Goal: Information Seeking & Learning: Learn about a topic

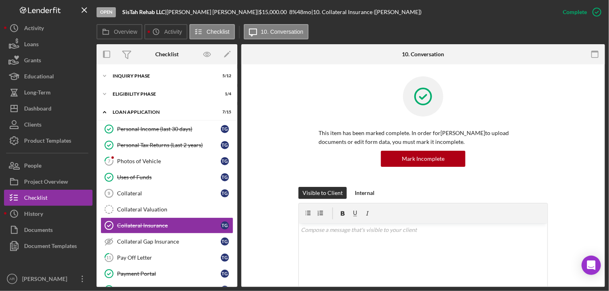
scroll to position [49, 0]
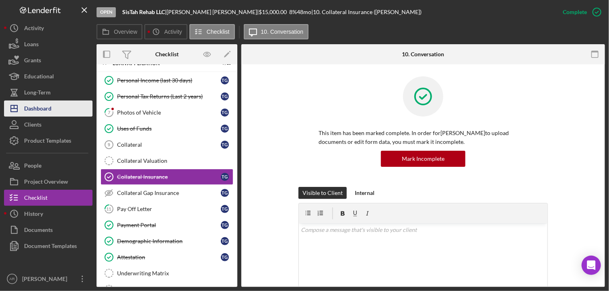
click at [37, 108] on div "Dashboard" at bounding box center [37, 110] width 27 height 18
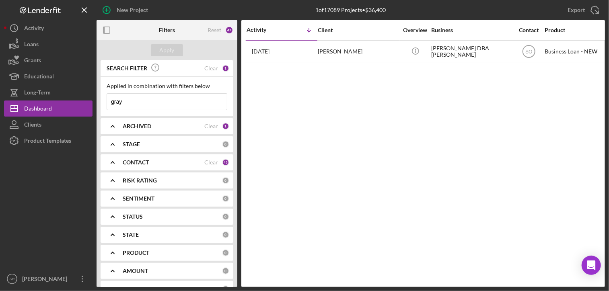
drag, startPoint x: 126, startPoint y: 104, endPoint x: 104, endPoint y: 105, distance: 21.7
click at [104, 105] on div "Applied in combination with filters below gray Icon/Menu Close" at bounding box center [167, 96] width 133 height 39
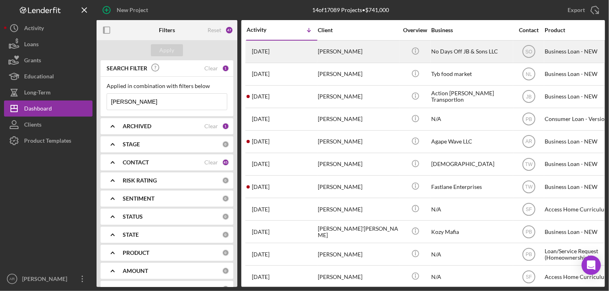
type input "[PERSON_NAME]"
click at [327, 51] on div "[PERSON_NAME]" at bounding box center [358, 51] width 80 height 21
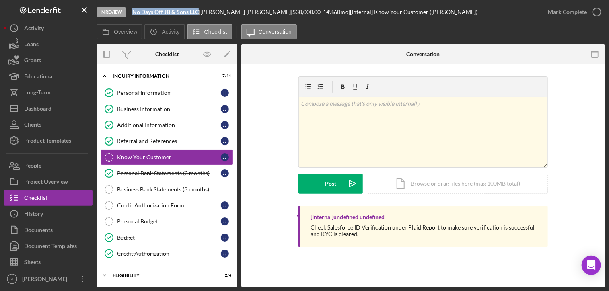
drag, startPoint x: 133, startPoint y: 11, endPoint x: 198, endPoint y: 11, distance: 64.8
click at [198, 11] on b "No Days Off JB & Sons LLC" at bounding box center [165, 11] width 66 height 7
copy b "No Days Off JB & Sons LLC"
drag, startPoint x: 206, startPoint y: 13, endPoint x: 248, endPoint y: 12, distance: 42.3
click at [248, 12] on div "[PERSON_NAME] |" at bounding box center [246, 12] width 92 height 6
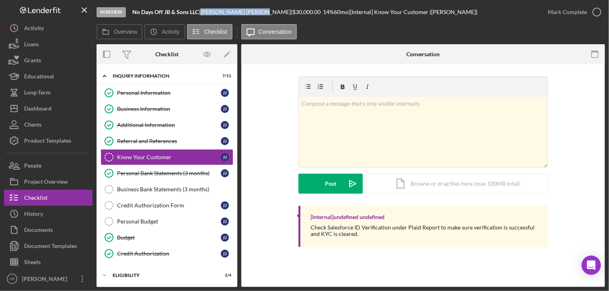
copy div "[PERSON_NAME]"
click at [140, 109] on div "Business Information" at bounding box center [169, 109] width 104 height 6
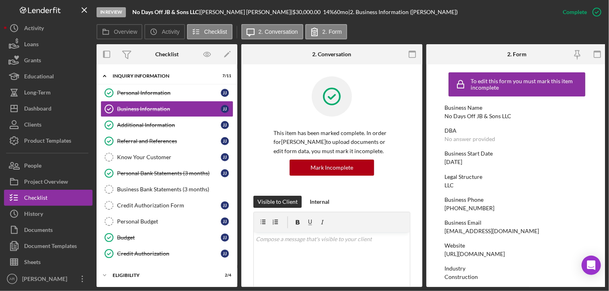
click at [455, 110] on div "Business Name" at bounding box center [517, 108] width 145 height 6
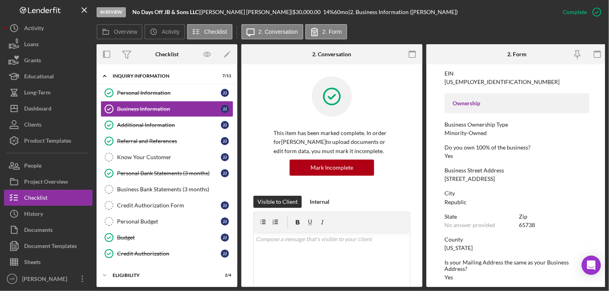
scroll to position [258, 0]
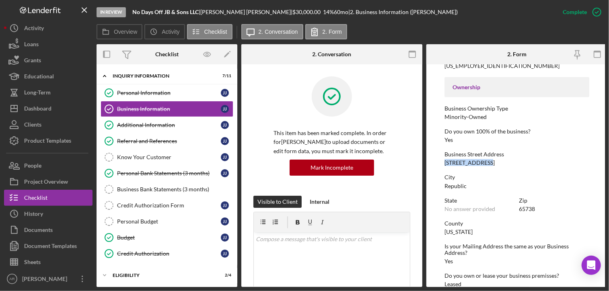
drag, startPoint x: 444, startPoint y: 163, endPoint x: 487, endPoint y: 164, distance: 42.3
click at [487, 164] on div "Business Street Address [STREET_ADDRESS]" at bounding box center [517, 158] width 145 height 15
drag, startPoint x: 487, startPoint y: 164, endPoint x: 478, endPoint y: 163, distance: 8.5
copy div "[STREET_ADDRESS]"
drag, startPoint x: 518, startPoint y: 209, endPoint x: 535, endPoint y: 210, distance: 16.1
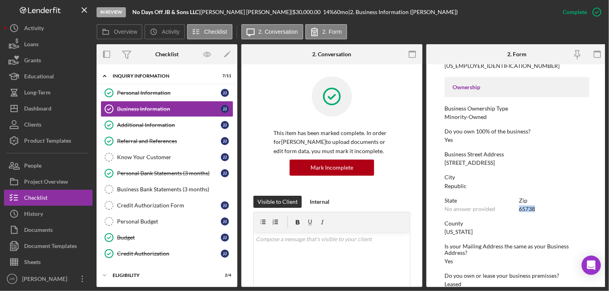
click at [535, 210] on div "Zip 65738" at bounding box center [554, 205] width 70 height 15
drag, startPoint x: 535, startPoint y: 210, endPoint x: 529, endPoint y: 210, distance: 5.6
copy div "65738"
drag, startPoint x: 134, startPoint y: 11, endPoint x: 198, endPoint y: 11, distance: 64.0
click at [198, 11] on b "No Days Off JB & Sons LLC" at bounding box center [165, 11] width 66 height 7
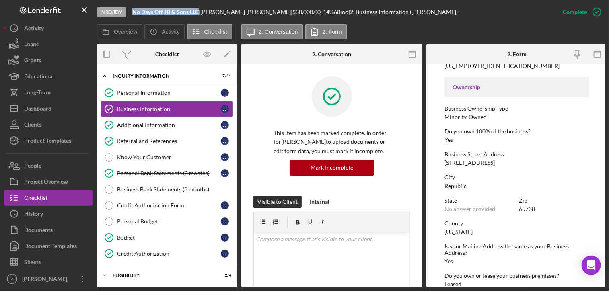
copy b "No Days Off JB & Sons LLC"
click at [155, 186] on div "Business Bank Statements (3 months)" at bounding box center [175, 189] width 116 height 6
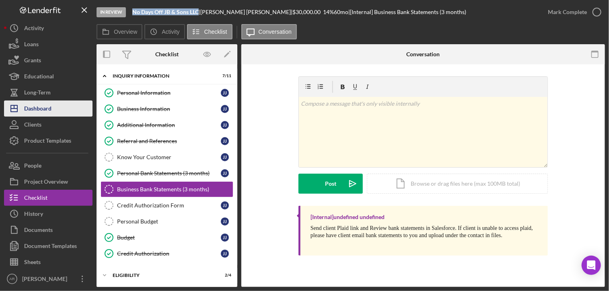
click at [33, 107] on div "Dashboard" at bounding box center [37, 110] width 27 height 18
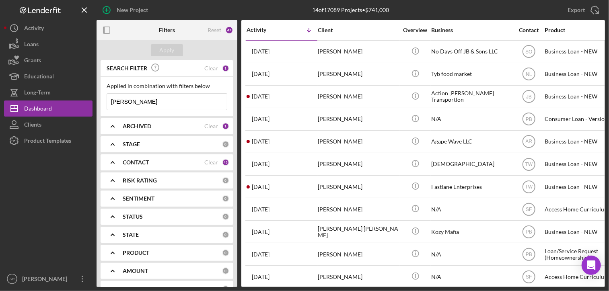
drag, startPoint x: 131, startPoint y: 101, endPoint x: 105, endPoint y: 103, distance: 26.3
click at [105, 103] on div "Applied in combination with filters below [PERSON_NAME] Icon/Menu Close" at bounding box center [167, 96] width 133 height 39
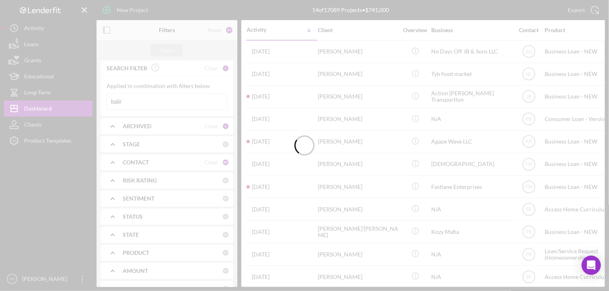
click at [124, 101] on div at bounding box center [304, 145] width 609 height 291
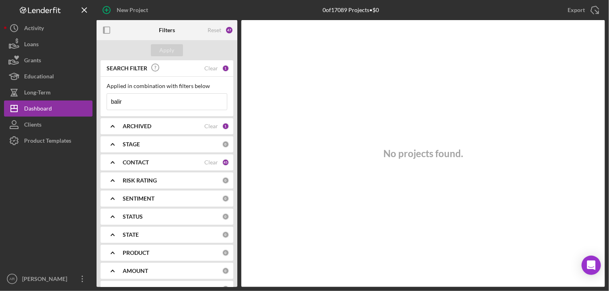
click at [124, 101] on input "balir" at bounding box center [167, 102] width 120 height 16
type input "[PERSON_NAME]"
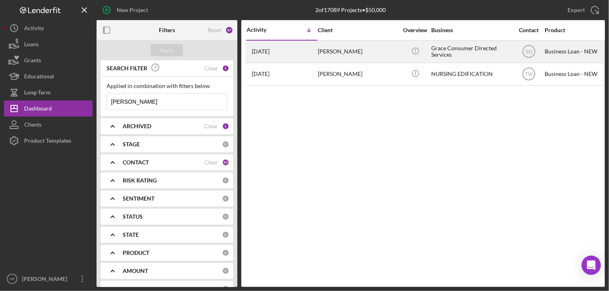
click at [326, 48] on div "[PERSON_NAME]" at bounding box center [358, 51] width 80 height 21
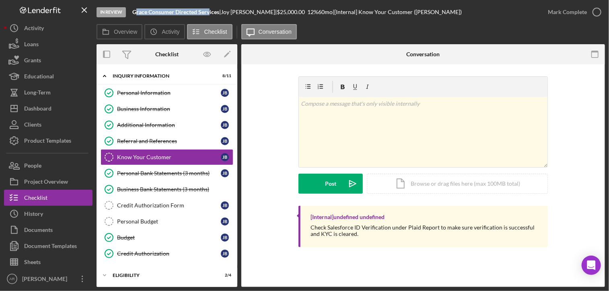
drag, startPoint x: 135, startPoint y: 11, endPoint x: 208, endPoint y: 11, distance: 72.4
click at [208, 11] on b "Grace Consumer Directed Services" at bounding box center [175, 11] width 87 height 7
drag, startPoint x: 134, startPoint y: 11, endPoint x: 221, endPoint y: 12, distance: 86.6
click at [221, 12] on div "Grace Consumer Directed Services |" at bounding box center [176, 12] width 89 height 6
drag, startPoint x: 221, startPoint y: 12, endPoint x: 213, endPoint y: 12, distance: 7.7
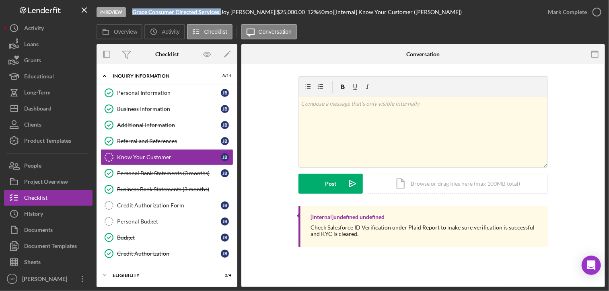
copy div "Grace Consumer Directed Services"
click at [133, 108] on div "Business Information" at bounding box center [169, 109] width 104 height 6
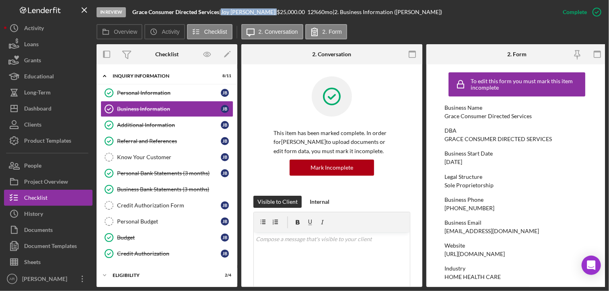
drag, startPoint x: 226, startPoint y: 11, endPoint x: 248, endPoint y: 13, distance: 21.4
click at [248, 13] on div "[PERSON_NAME] |" at bounding box center [249, 12] width 56 height 6
copy div "[PERSON_NAME]"
click at [104, 74] on icon "Icon/Expander" at bounding box center [105, 76] width 16 height 16
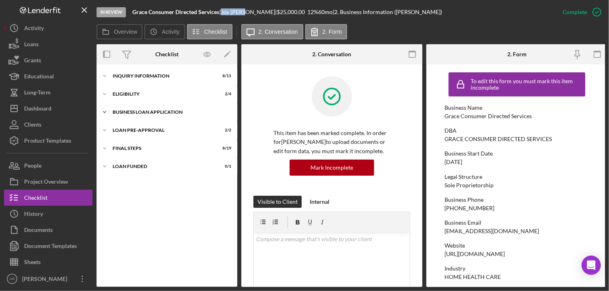
click at [105, 77] on polyline at bounding box center [104, 76] width 2 height 2
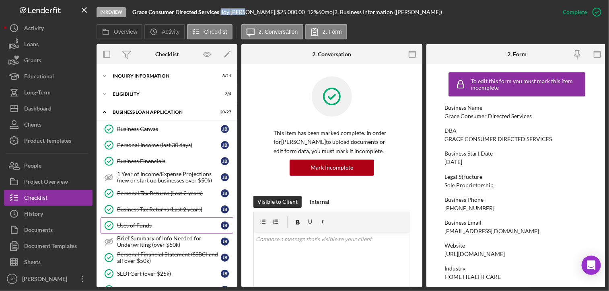
click at [141, 223] on div "Uses of Funds" at bounding box center [169, 226] width 104 height 6
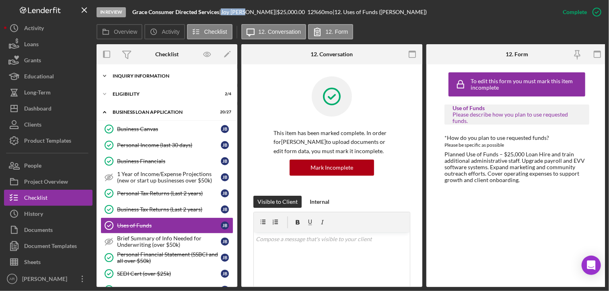
click at [107, 74] on icon "Icon/Expander" at bounding box center [105, 76] width 16 height 16
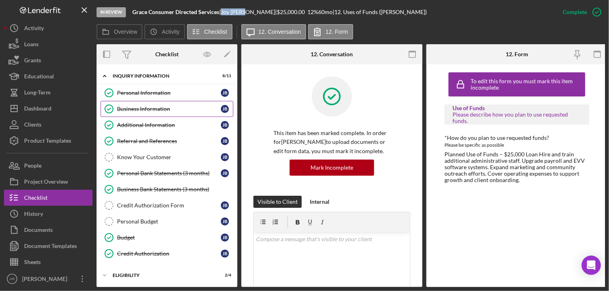
click at [142, 106] on div "Business Information" at bounding box center [169, 109] width 104 height 6
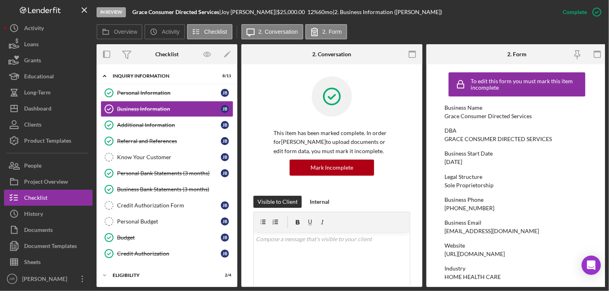
click at [452, 184] on div "Sole Proprietorship" at bounding box center [469, 185] width 49 height 6
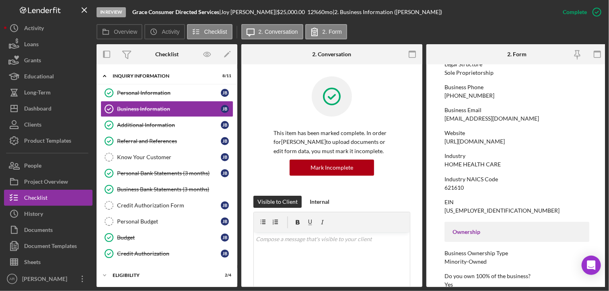
scroll to position [129, 0]
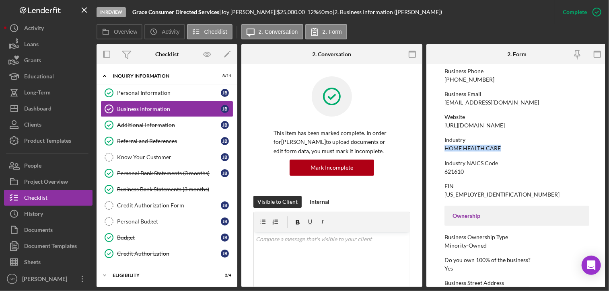
drag, startPoint x: 446, startPoint y: 150, endPoint x: 499, endPoint y: 150, distance: 53.1
click at [499, 150] on div "HOME HEALTH CARE" at bounding box center [473, 148] width 56 height 6
copy div "HOME HEALTH CARE"
click at [454, 141] on div "Industry" at bounding box center [517, 140] width 145 height 6
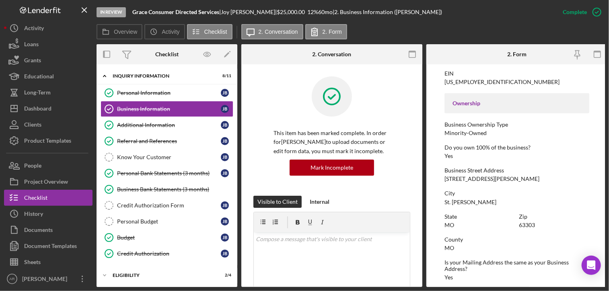
scroll to position [274, 0]
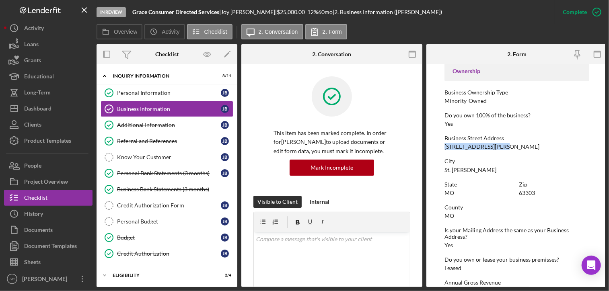
drag, startPoint x: 445, startPoint y: 144, endPoint x: 502, endPoint y: 148, distance: 56.8
click at [502, 148] on div "[STREET_ADDRESS][PERSON_NAME]" at bounding box center [492, 147] width 95 height 6
copy div "[STREET_ADDRESS][PERSON_NAME]"
click at [35, 107] on div "Dashboard" at bounding box center [37, 110] width 27 height 18
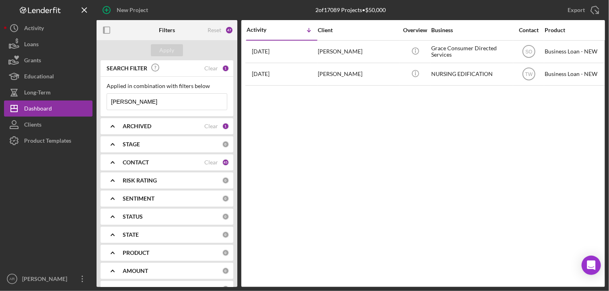
drag, startPoint x: 127, startPoint y: 96, endPoint x: 105, endPoint y: 104, distance: 23.4
click at [105, 104] on div "Applied in combination with filters below [PERSON_NAME] Icon/Menu Close" at bounding box center [167, 96] width 133 height 39
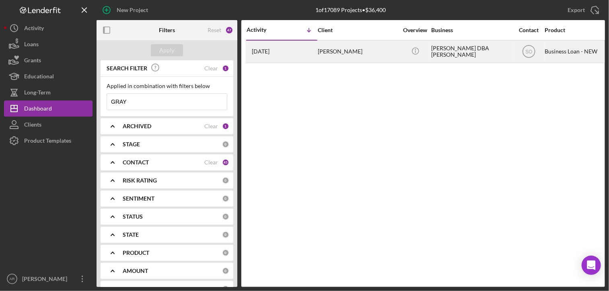
type input "GRAY"
click at [329, 50] on div "[PERSON_NAME]" at bounding box center [358, 51] width 80 height 21
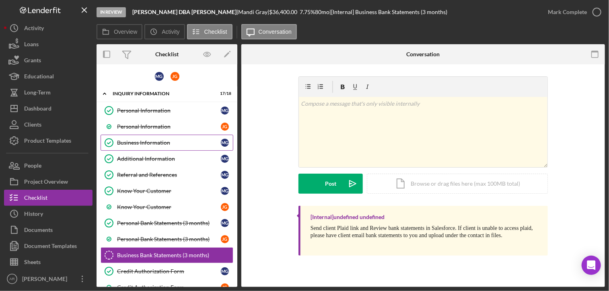
click at [137, 140] on div "Business Information" at bounding box center [169, 143] width 104 height 6
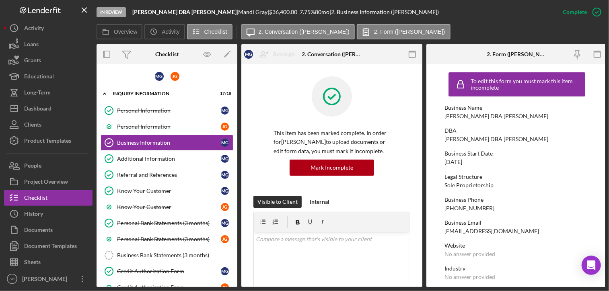
click at [473, 183] on div "Sole Proprietorship" at bounding box center [469, 185] width 49 height 6
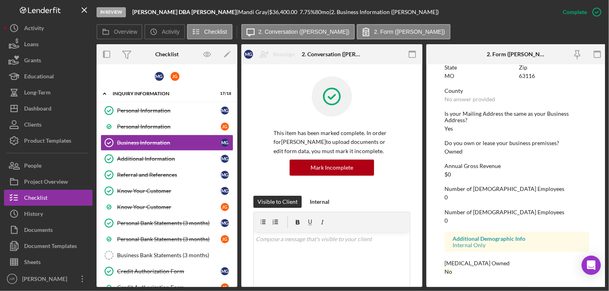
scroll to position [484, 0]
click at [105, 93] on polyline at bounding box center [104, 94] width 2 height 2
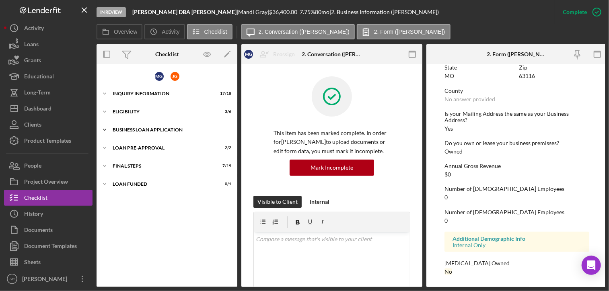
click at [105, 128] on icon "Icon/Expander" at bounding box center [105, 130] width 16 height 16
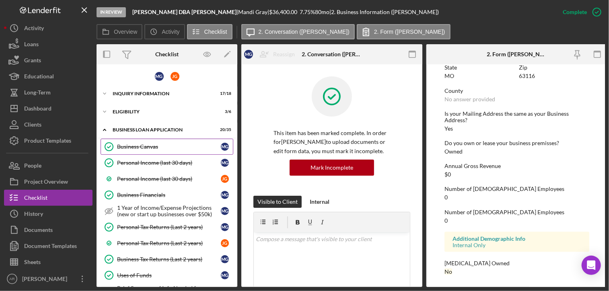
click at [141, 144] on div "Business Canvas" at bounding box center [169, 147] width 104 height 6
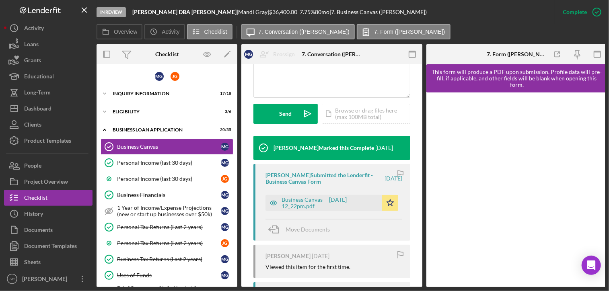
scroll to position [206, 0]
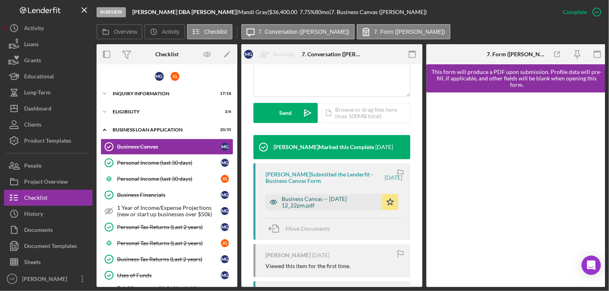
click at [298, 204] on div "Business Canvas -- [DATE] 12_22pm.pdf" at bounding box center [330, 202] width 97 height 13
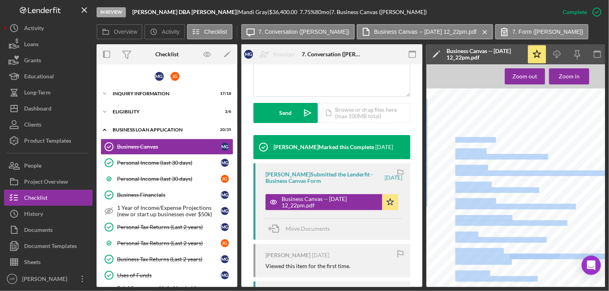
drag, startPoint x: 456, startPoint y: 138, endPoint x: 496, endPoint y: 141, distance: 40.3
click at [496, 141] on div "[PERSON_NAME] DBA [PERSON_NAME] Business Canvas Business Concept Retail sales o…" at bounding box center [550, 248] width 246 height 319
drag, startPoint x: 496, startPoint y: 141, endPoint x: 491, endPoint y: 220, distance: 78.7
click at [470, 142] on span "Retail sales online" at bounding box center [475, 140] width 39 height 5
click at [464, 140] on span "Retail sales online" at bounding box center [475, 140] width 39 height 5
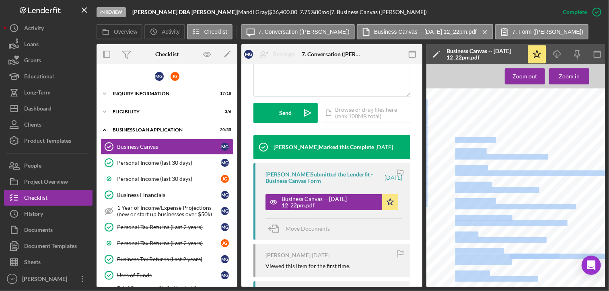
click at [464, 140] on span "Retail sales online" at bounding box center [475, 140] width 39 height 5
click at [535, 134] on div "[PERSON_NAME] DBA [PERSON_NAME] Business Canvas Business Concept Retail sales o…" at bounding box center [550, 248] width 246 height 319
click at [491, 220] on span "Customer Relationships" at bounding box center [484, 218] width 56 height 5
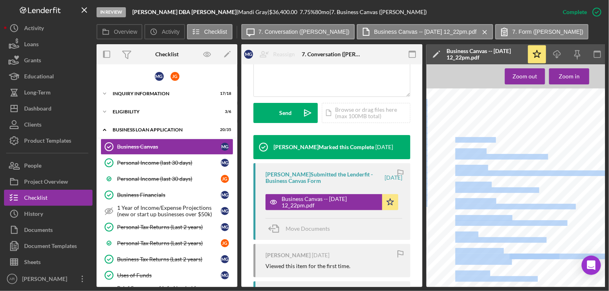
click at [491, 220] on span "Customer Relationships" at bounding box center [484, 218] width 56 height 5
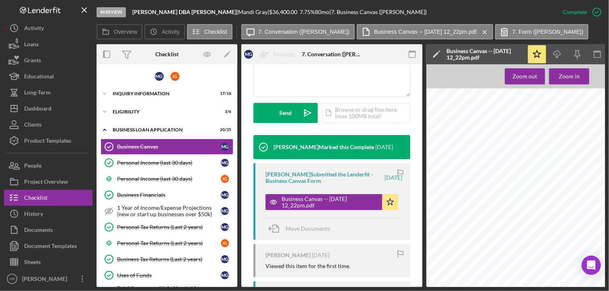
drag, startPoint x: 491, startPoint y: 220, endPoint x: 460, endPoint y: 140, distance: 85.7
click at [460, 140] on span "Retail sales online" at bounding box center [475, 140] width 39 height 5
drag, startPoint x: 456, startPoint y: 140, endPoint x: 494, endPoint y: 139, distance: 37.4
click at [494, 139] on span "Retail sales online" at bounding box center [475, 140] width 39 height 5
drag, startPoint x: 494, startPoint y: 139, endPoint x: 488, endPoint y: 138, distance: 6.1
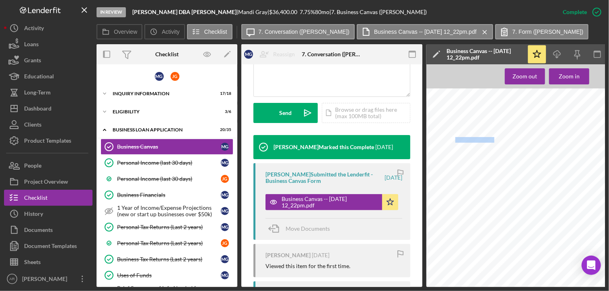
copy span "Retail sales online"
click at [461, 175] on span "Sales of outdoor goods online. Maintaining online portal and distributor" at bounding box center [531, 173] width 151 height 5
drag, startPoint x: 461, startPoint y: 175, endPoint x: 456, endPoint y: 172, distance: 5.4
click at [456, 172] on span "Sales of outdoor goods online. Maintaining online portal and distributor" at bounding box center [531, 173] width 151 height 5
drag, startPoint x: 456, startPoint y: 172, endPoint x: 518, endPoint y: 175, distance: 62.5
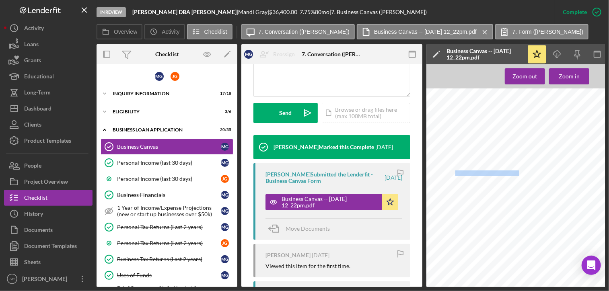
click at [518, 175] on span "Sales of outdoor goods online. Maintaining online portal and distributor" at bounding box center [531, 173] width 151 height 5
drag, startPoint x: 518, startPoint y: 175, endPoint x: 514, endPoint y: 174, distance: 4.6
drag, startPoint x: 134, startPoint y: 11, endPoint x: 163, endPoint y: 13, distance: 29.1
click at [163, 13] on b "[PERSON_NAME] DBA [PERSON_NAME]" at bounding box center [184, 11] width 104 height 7
